Goal: Task Accomplishment & Management: Manage account settings

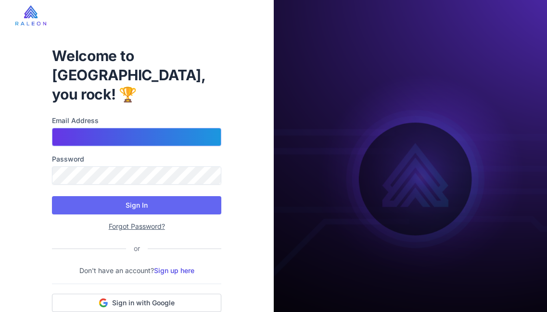
type input "**********"
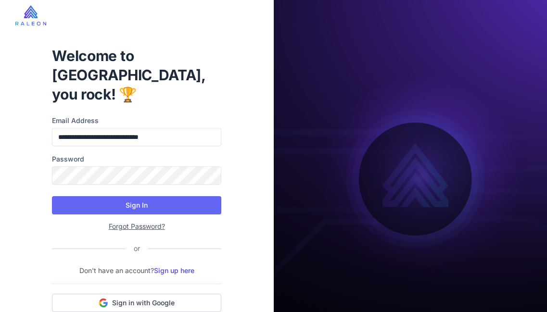
click at [159, 196] on form "**********" at bounding box center [136, 173] width 169 height 116
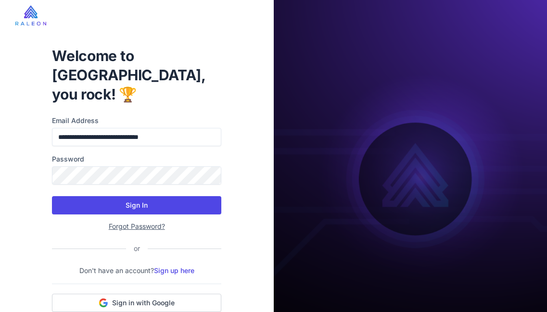
click at [164, 196] on button "Sign In" at bounding box center [136, 205] width 169 height 18
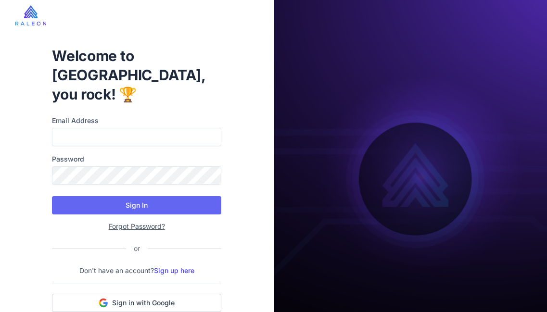
click at [356, 10] on img at bounding box center [411, 182] width 274 height 364
